Goal: Task Accomplishment & Management: Use online tool/utility

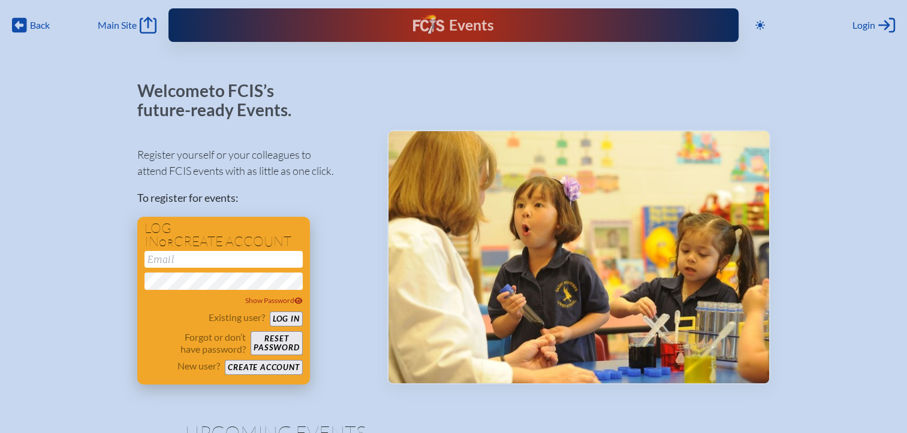
type input "[EMAIL_ADDRESS][DOMAIN_NAME]"
click at [285, 320] on button "Log in" at bounding box center [286, 319] width 33 height 15
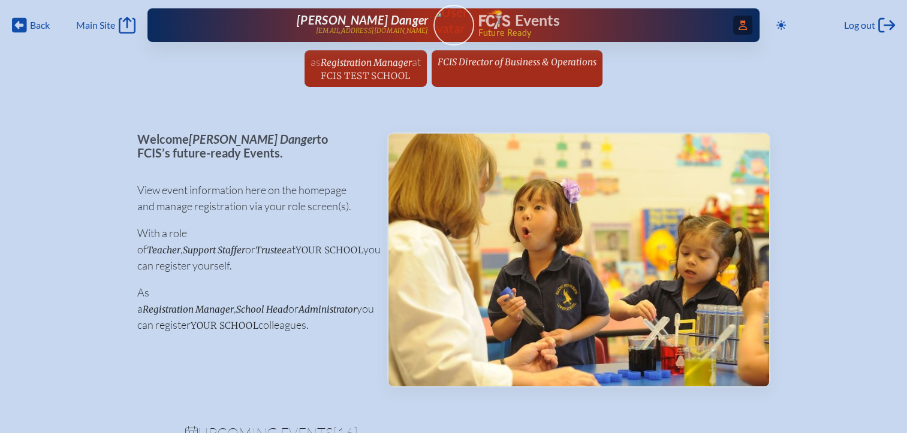
click at [733, 23] on span "Access Users..." at bounding box center [742, 25] width 19 height 19
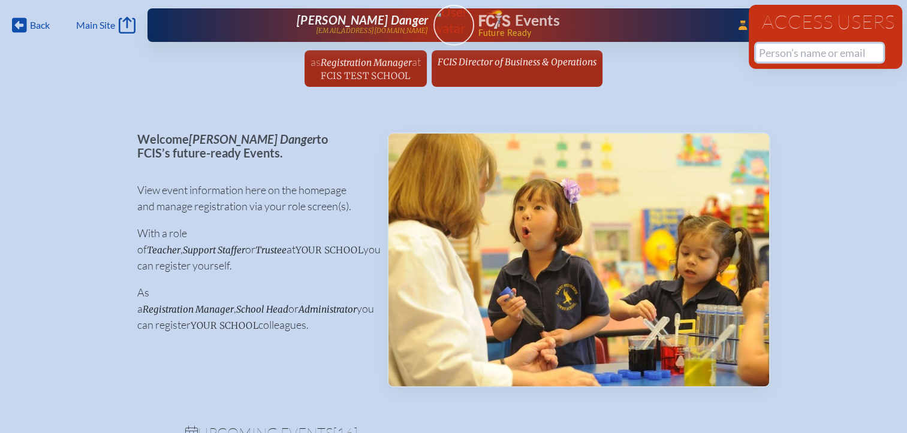
click at [781, 55] on input "text" at bounding box center [819, 53] width 127 height 18
paste input "[PERSON_NAME]"
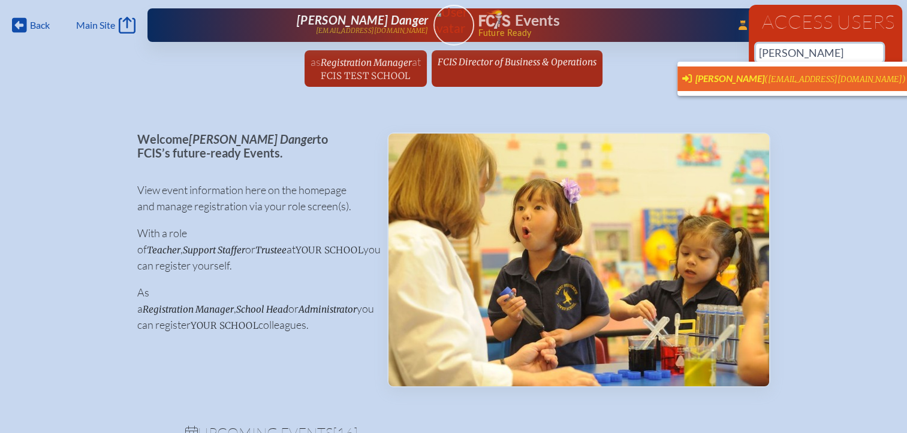
scroll to position [0, 9]
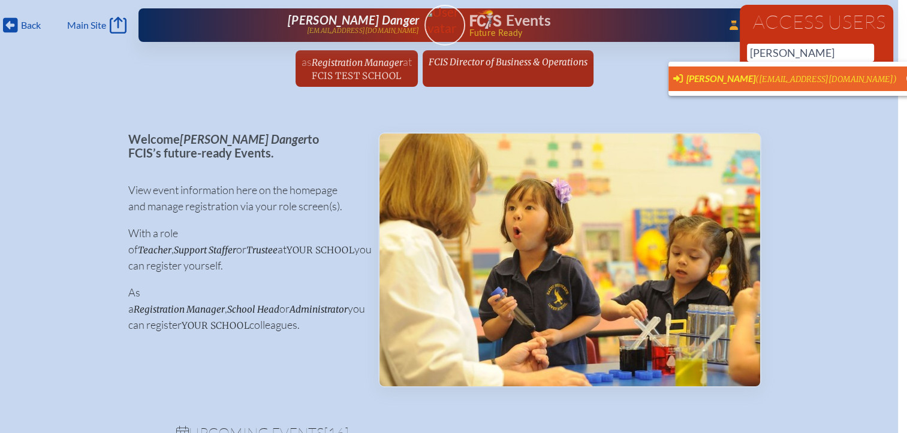
click at [755, 83] on span "([EMAIL_ADDRESS][DOMAIN_NAME])" at bounding box center [825, 79] width 141 height 10
type input "[EMAIL_ADDRESS][DOMAIN_NAME]"
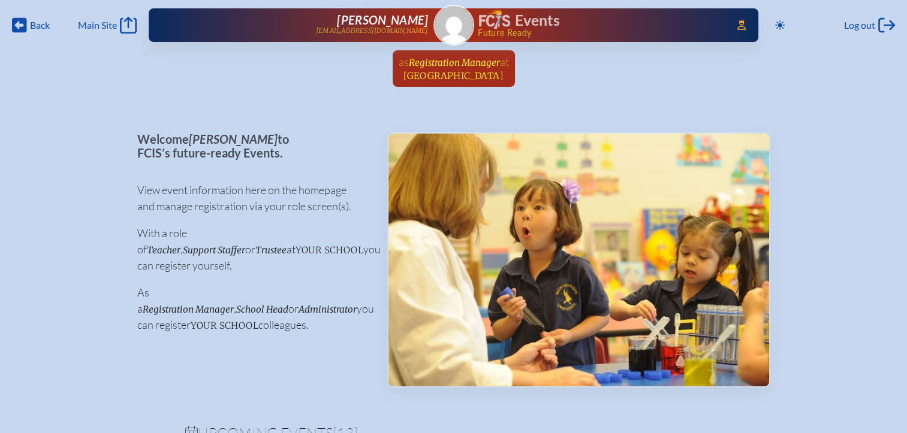
click at [452, 70] on span "Trinity Preparatory School" at bounding box center [453, 75] width 100 height 11
